Goal: Information Seeking & Learning: Learn about a topic

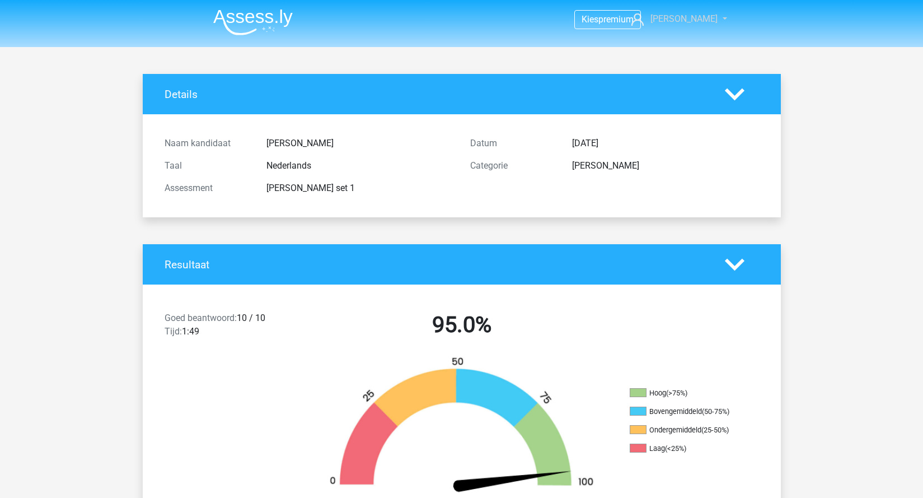
click at [694, 20] on span "[PERSON_NAME]" at bounding box center [683, 18] width 67 height 11
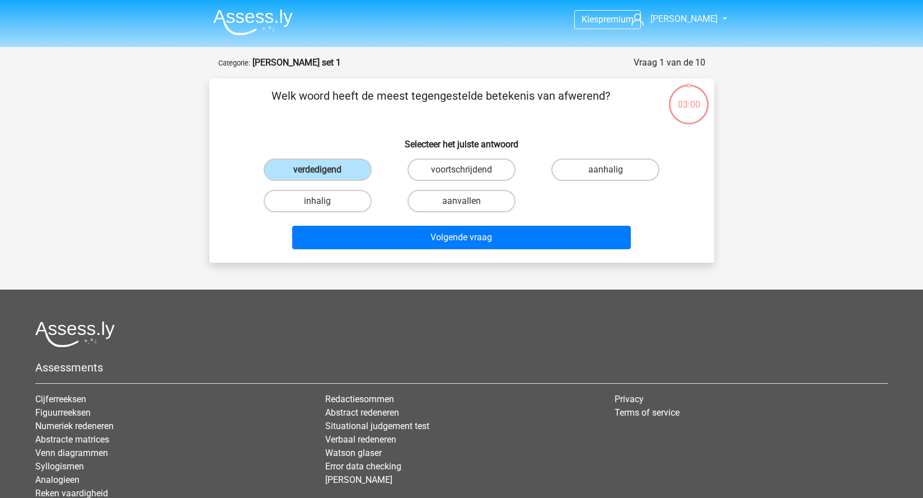
scroll to position [56, 0]
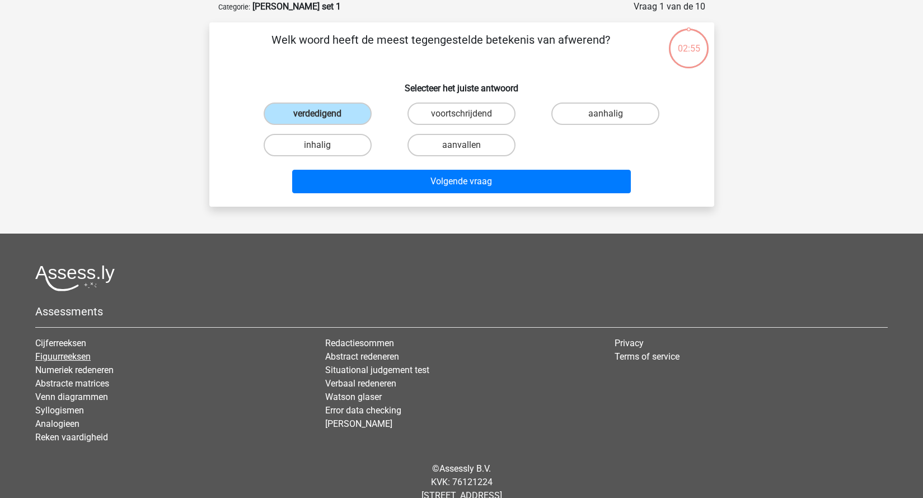
click at [72, 357] on link "Figuurreeksen" at bounding box center [62, 356] width 55 height 11
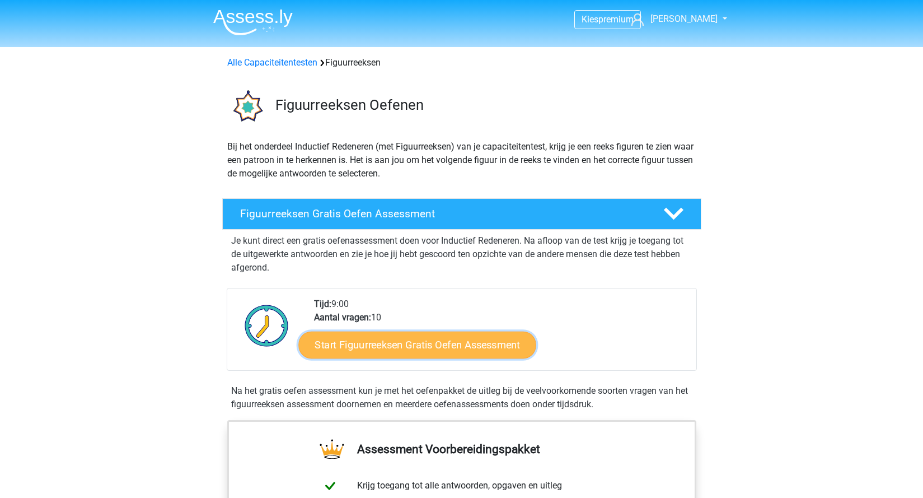
click at [409, 350] on link "Start Figuurreeksen Gratis Oefen Assessment" at bounding box center [416, 344] width 237 height 27
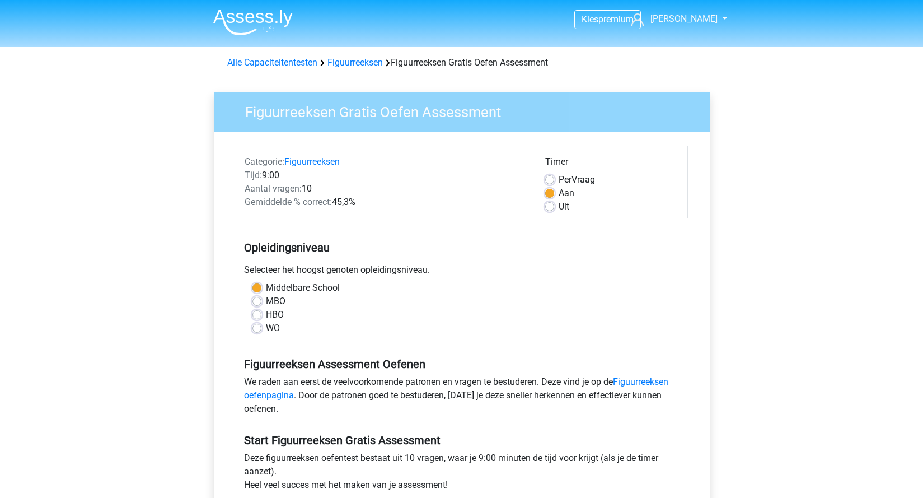
click at [266, 304] on label "MBO" at bounding box center [276, 300] width 20 height 13
click at [255, 304] on input "MBO" at bounding box center [256, 299] width 9 height 11
radio input "true"
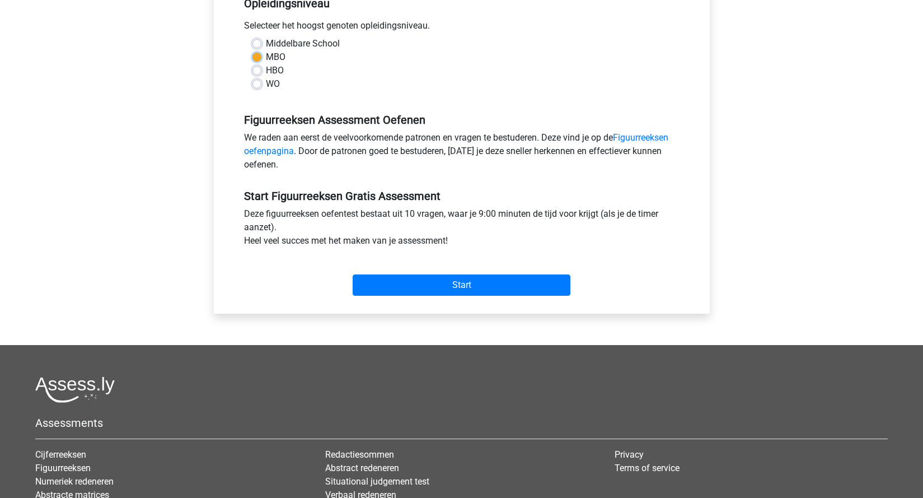
scroll to position [250, 0]
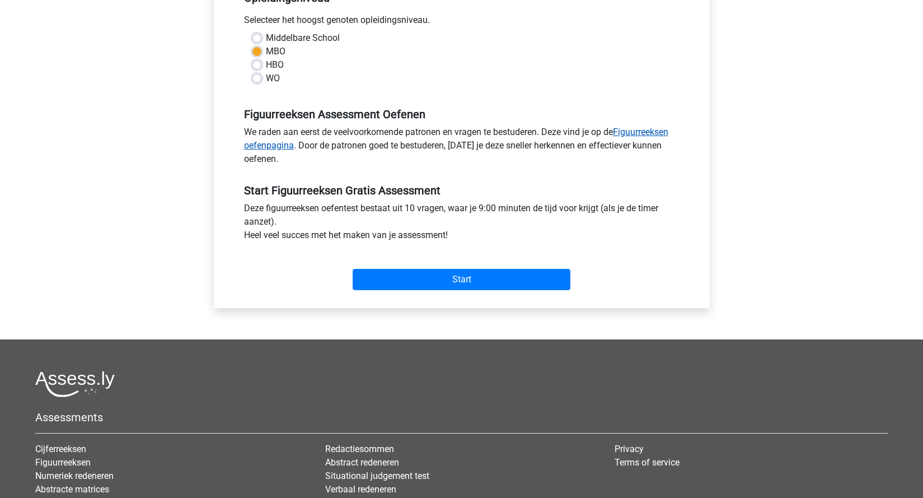
click at [645, 132] on link "Figuurreeksen oefenpagina" at bounding box center [456, 138] width 424 height 24
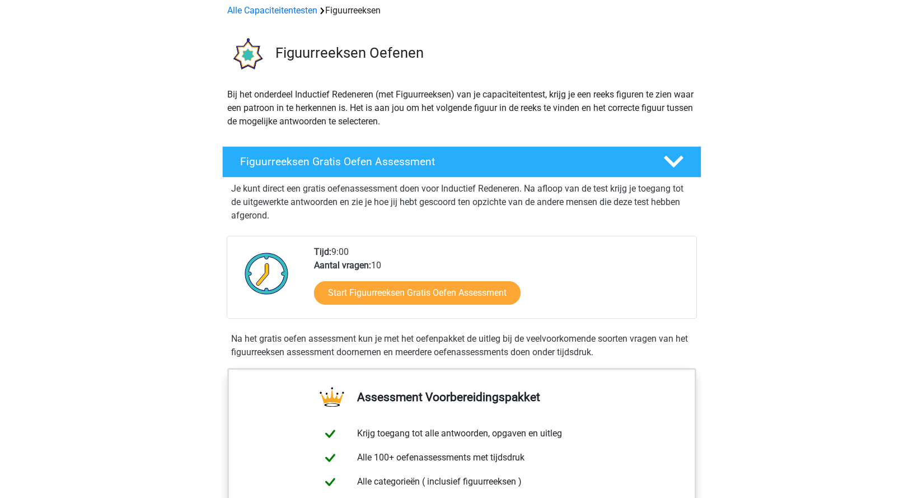
scroll to position [51, 0]
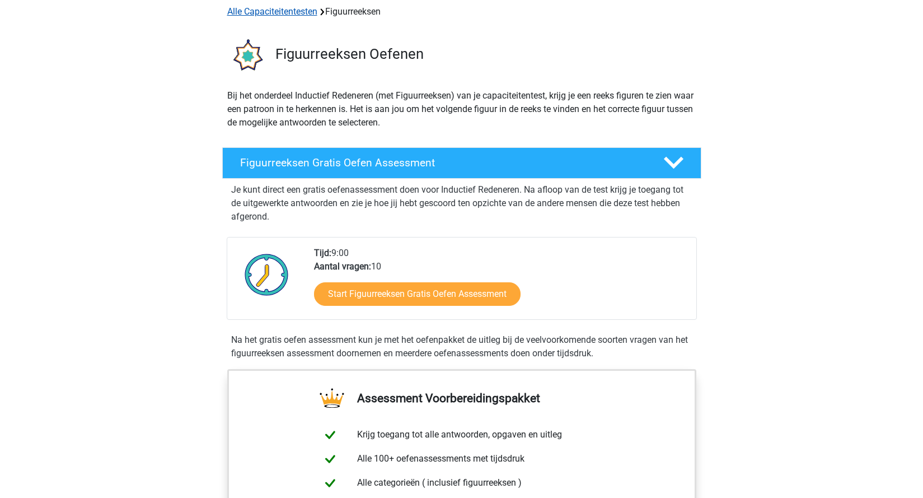
click at [301, 12] on link "Alle Capaciteitentesten" at bounding box center [272, 11] width 90 height 11
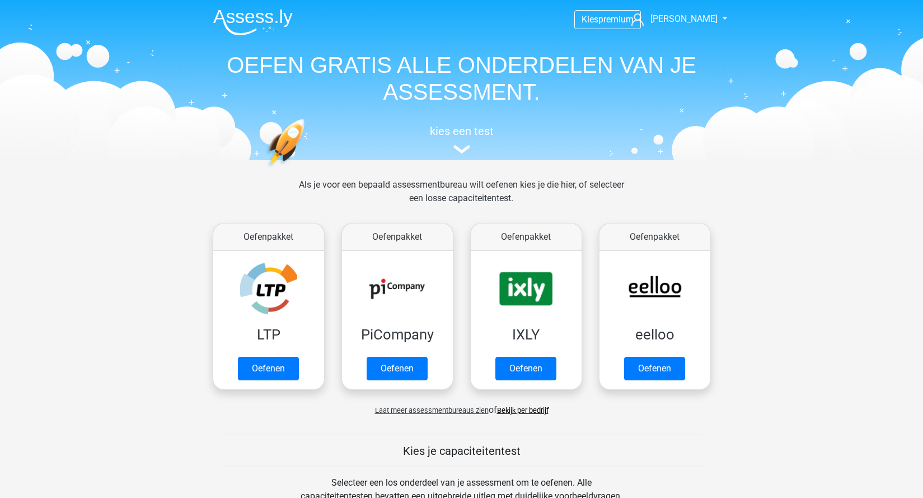
scroll to position [476, 0]
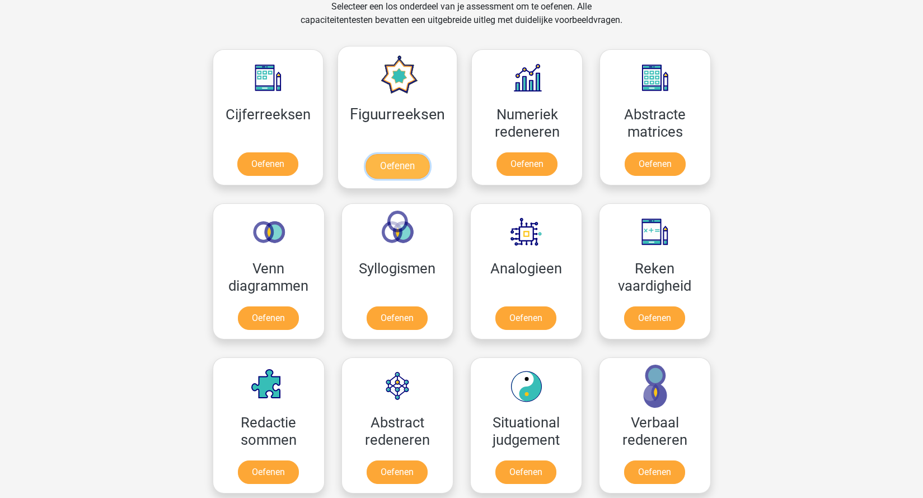
click at [381, 154] on link "Oefenen" at bounding box center [397, 166] width 64 height 25
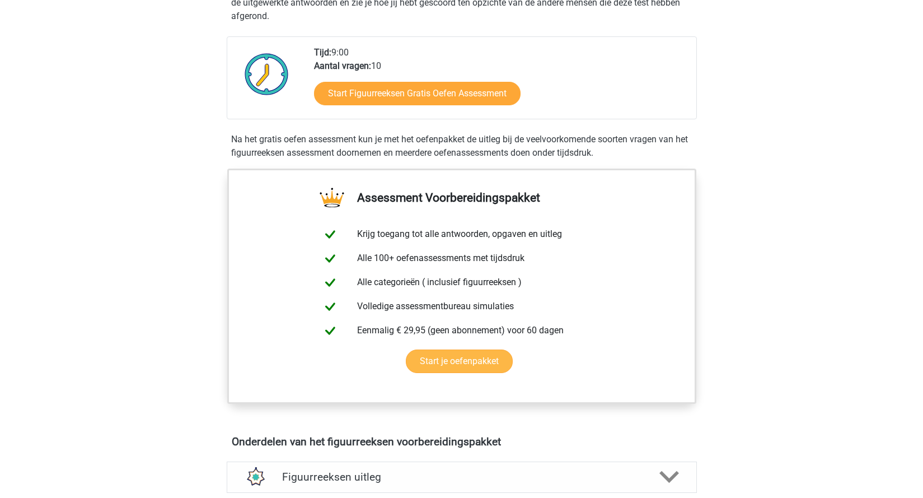
scroll to position [252, 0]
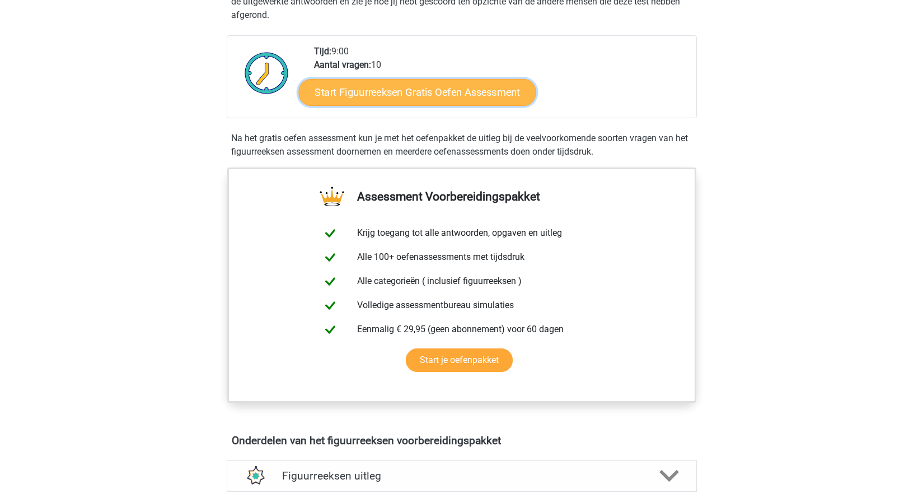
click at [429, 96] on link "Start Figuurreeksen Gratis Oefen Assessment" at bounding box center [416, 91] width 237 height 27
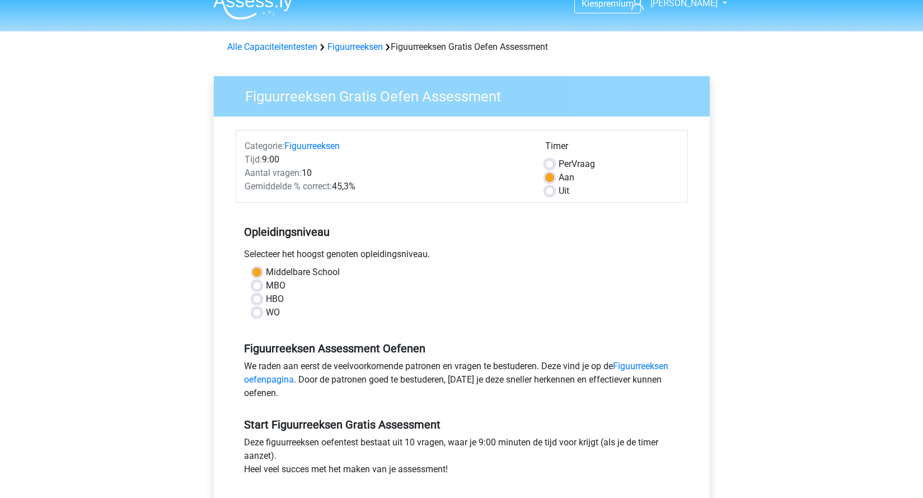
scroll to position [18, 0]
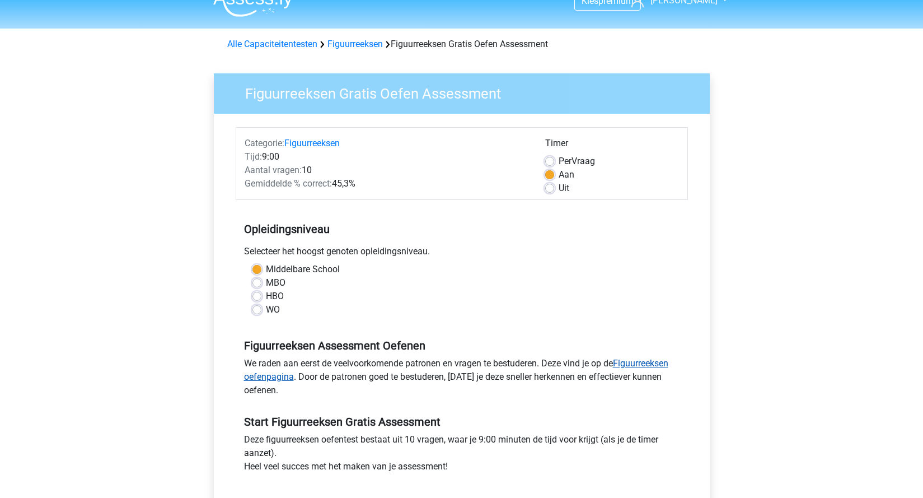
click at [254, 374] on link "Figuurreeksen oefenpagina" at bounding box center [456, 370] width 424 height 24
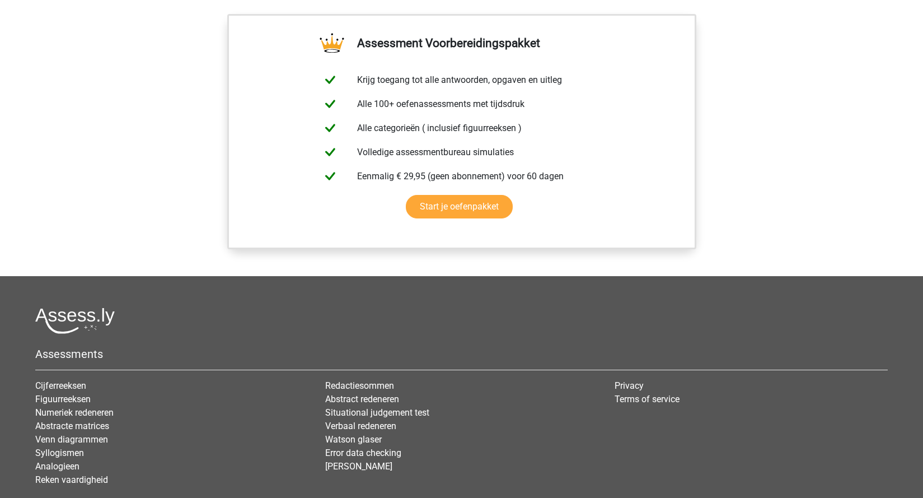
scroll to position [951, 0]
